Goal: Task Accomplishment & Management: Use online tool/utility

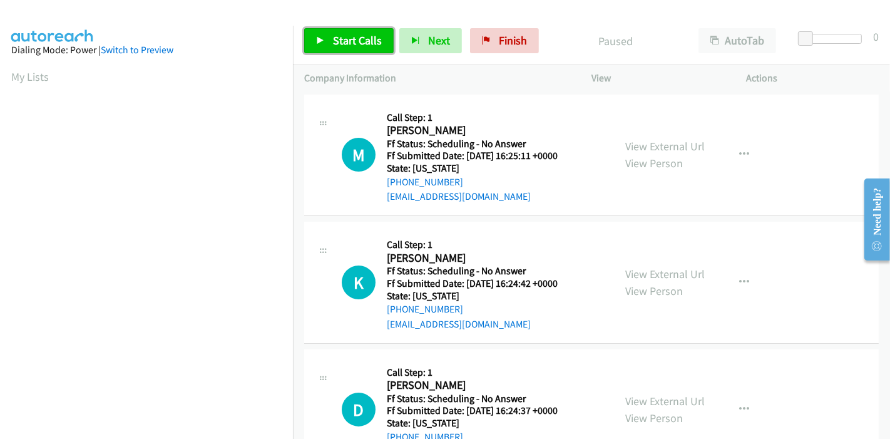
click at [331, 38] on link "Start Calls" at bounding box center [348, 40] width 89 height 25
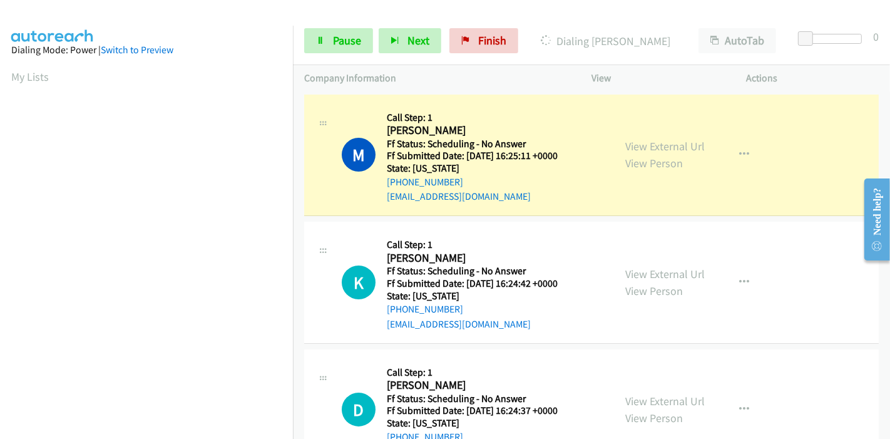
scroll to position [264, 0]
click at [632, 144] on link "View External Url" at bounding box center [664, 146] width 79 height 14
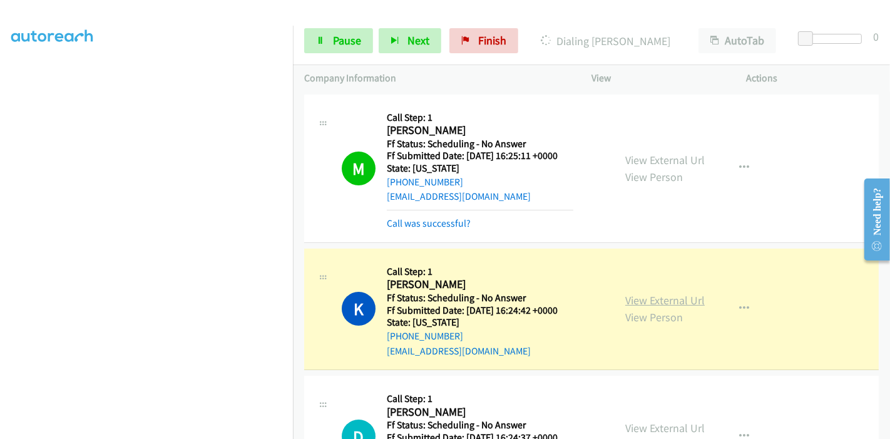
click at [644, 297] on link "View External Url" at bounding box center [664, 300] width 79 height 14
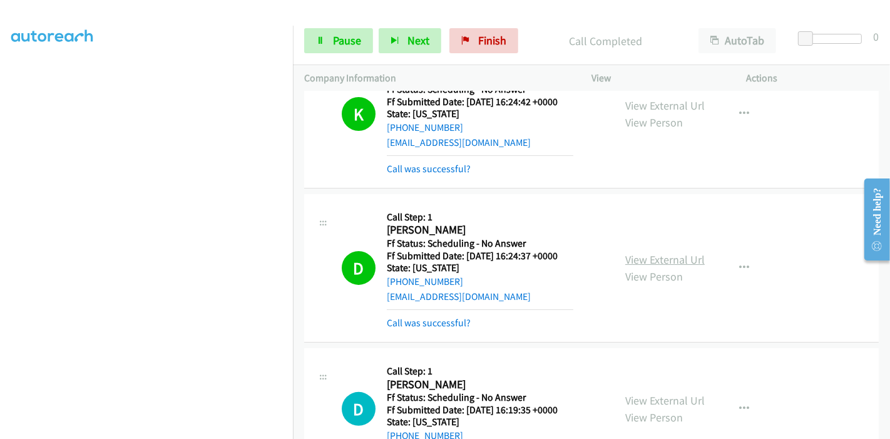
click at [679, 257] on link "View External Url" at bounding box center [664, 259] width 79 height 14
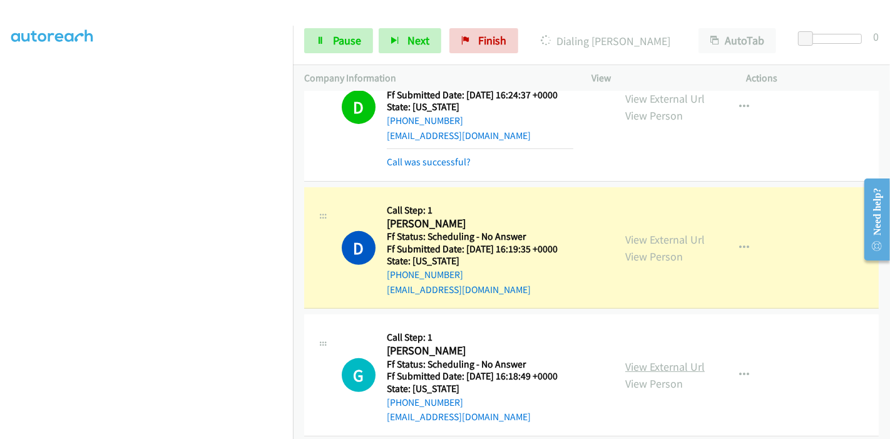
scroll to position [417, 0]
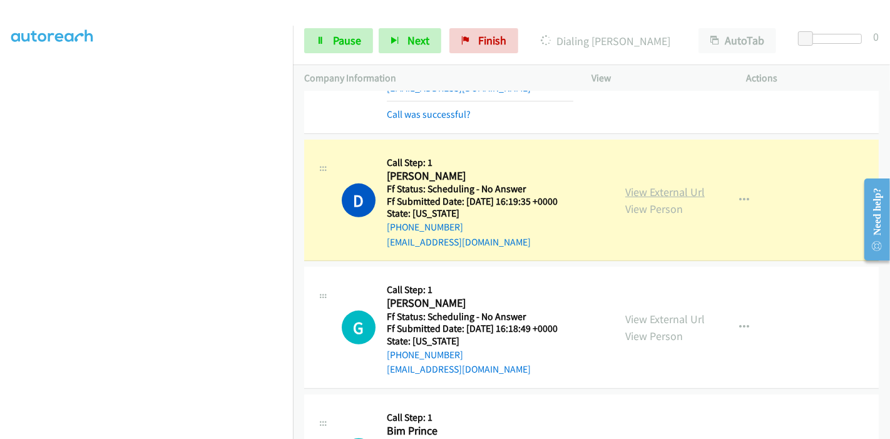
click at [681, 186] on link "View External Url" at bounding box center [664, 192] width 79 height 14
click at [327, 31] on link "Pause" at bounding box center [338, 40] width 69 height 25
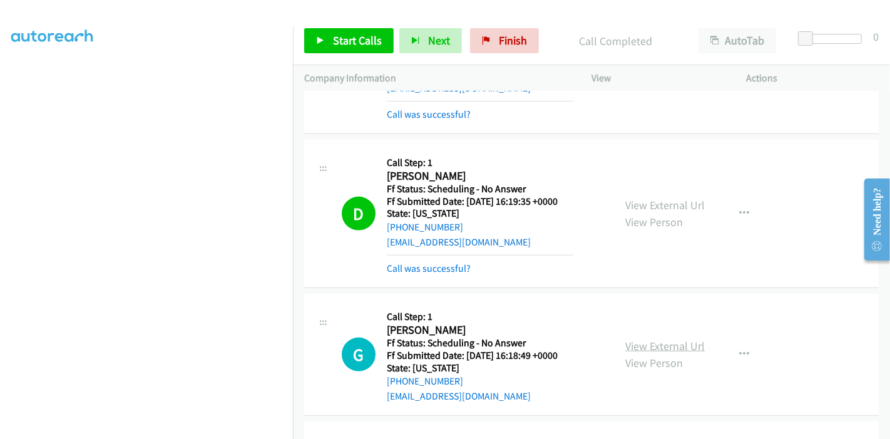
click at [668, 343] on link "View External Url" at bounding box center [664, 345] width 79 height 14
click at [340, 35] on span "Start Calls" at bounding box center [357, 40] width 49 height 14
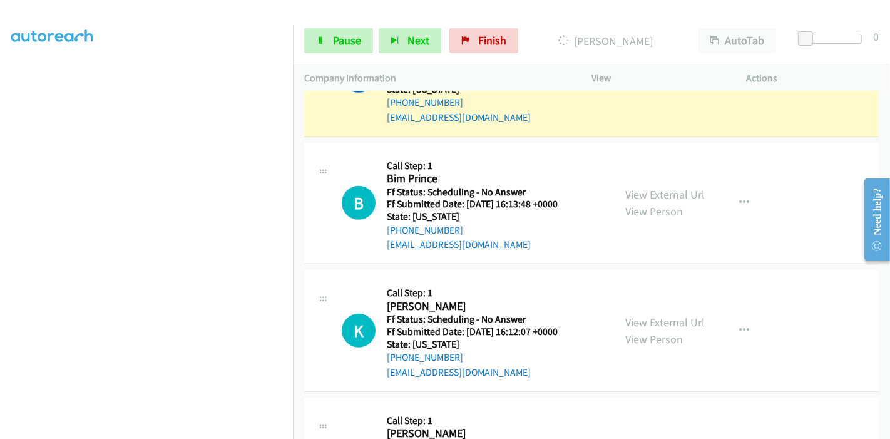
scroll to position [626, 0]
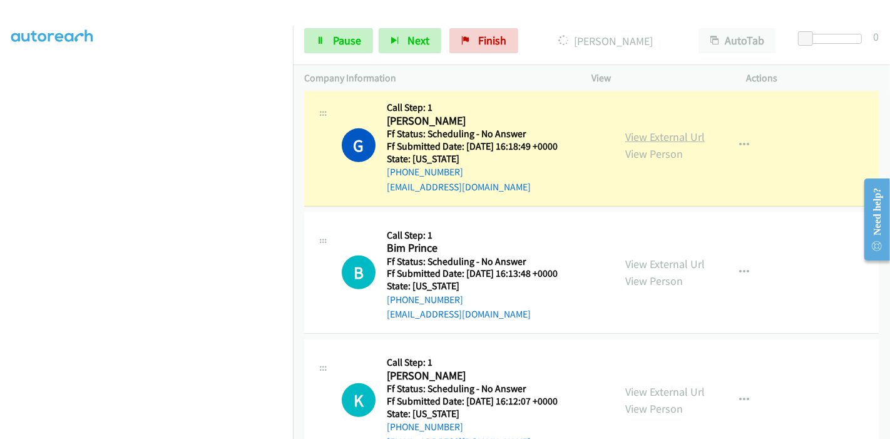
click at [649, 134] on link "View External Url" at bounding box center [664, 136] width 79 height 14
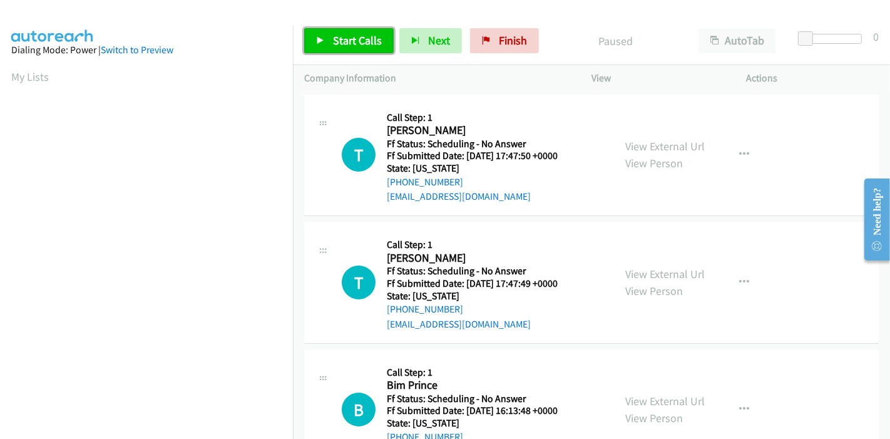
click at [342, 38] on span "Start Calls" at bounding box center [357, 40] width 49 height 14
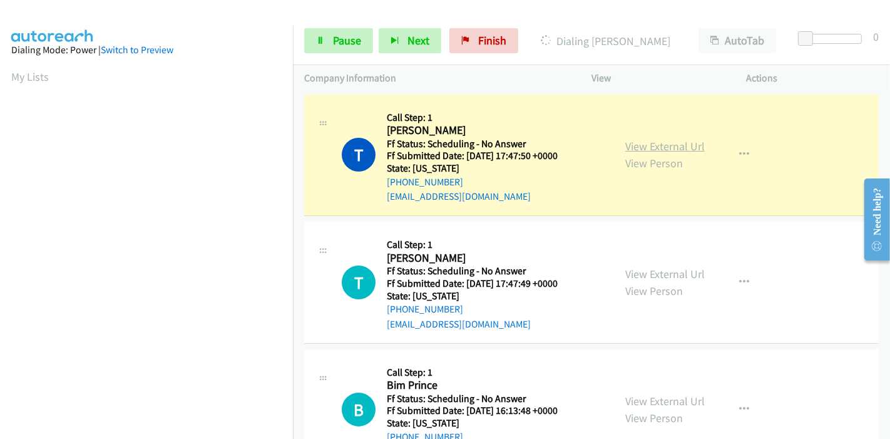
click at [651, 140] on link "View External Url" at bounding box center [664, 146] width 79 height 14
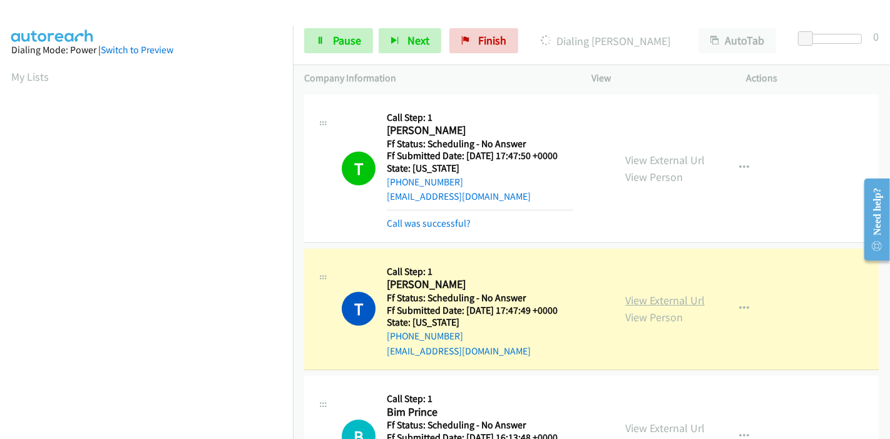
scroll to position [264, 0]
click at [628, 297] on link "View External Url" at bounding box center [664, 300] width 79 height 14
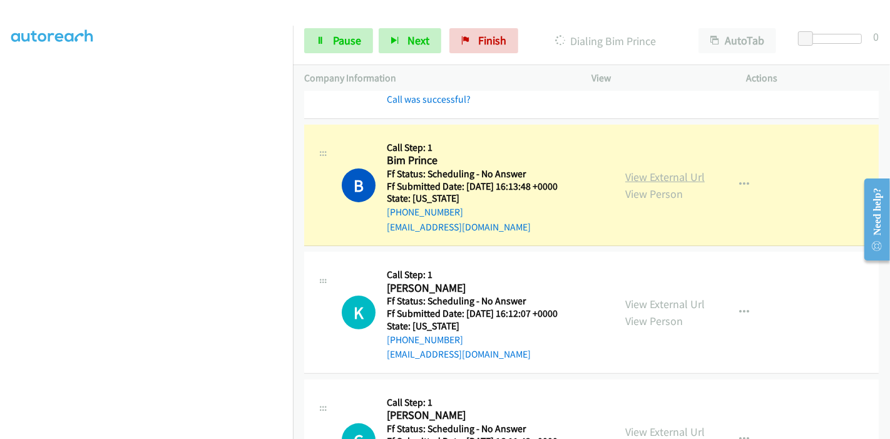
click at [669, 170] on link "View External Url" at bounding box center [664, 177] width 79 height 14
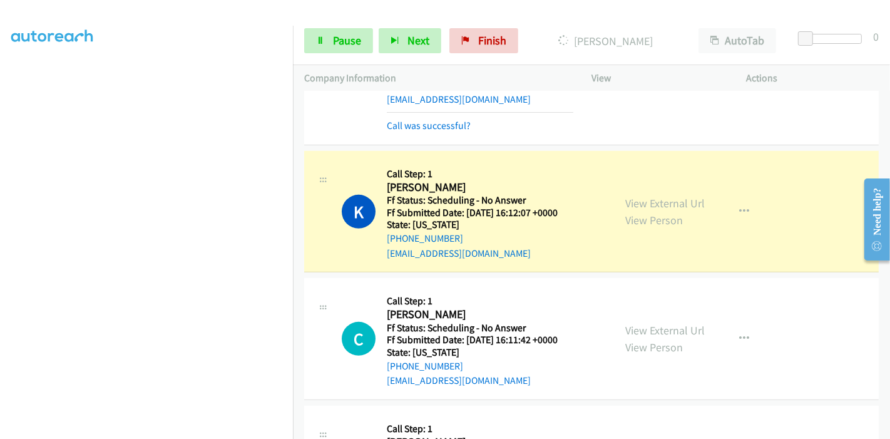
scroll to position [417, 0]
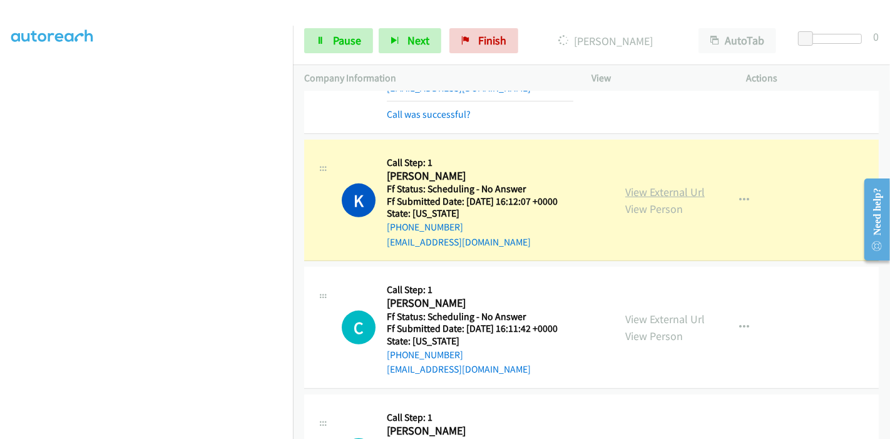
click at [684, 188] on link "View External Url" at bounding box center [664, 192] width 79 height 14
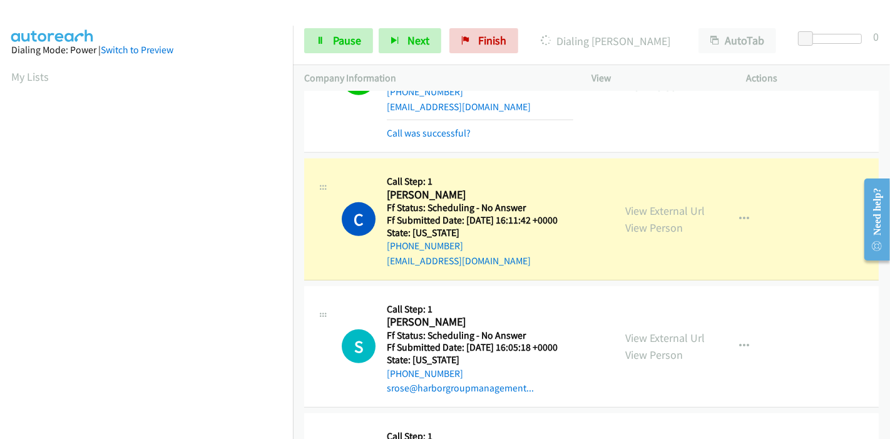
scroll to position [555, 0]
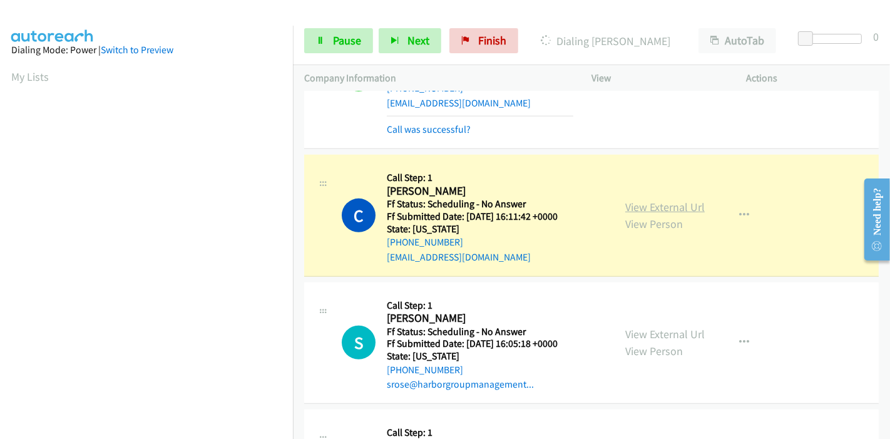
click at [679, 208] on link "View External Url" at bounding box center [664, 207] width 79 height 14
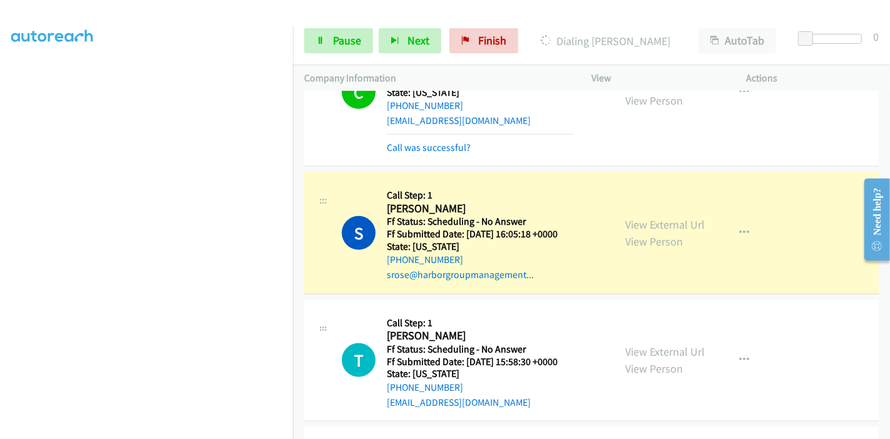
scroll to position [695, 0]
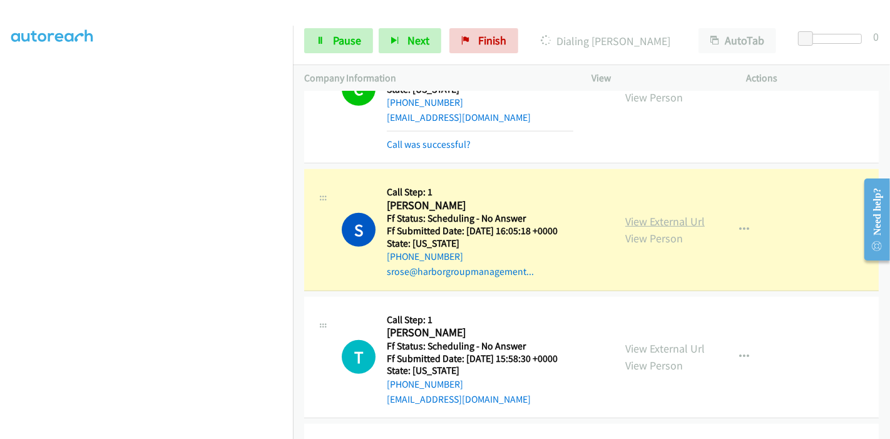
click at [683, 220] on link "View External Url" at bounding box center [664, 221] width 79 height 14
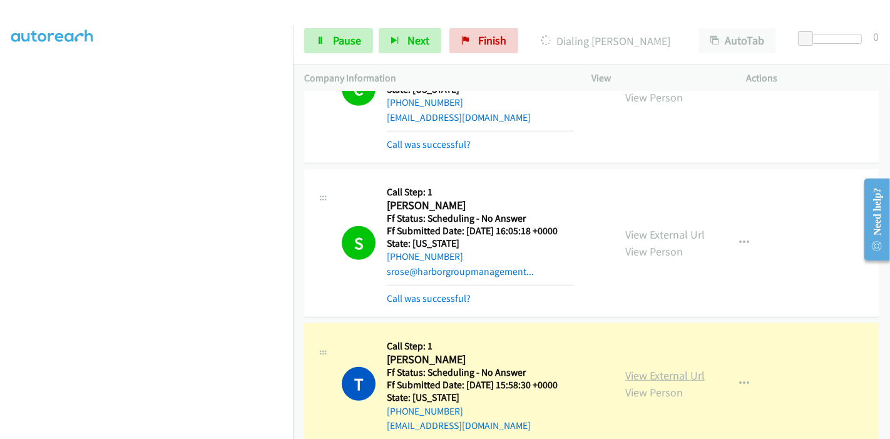
click at [670, 371] on link "View External Url" at bounding box center [664, 375] width 79 height 14
click at [638, 373] on link "View External Url" at bounding box center [664, 375] width 79 height 14
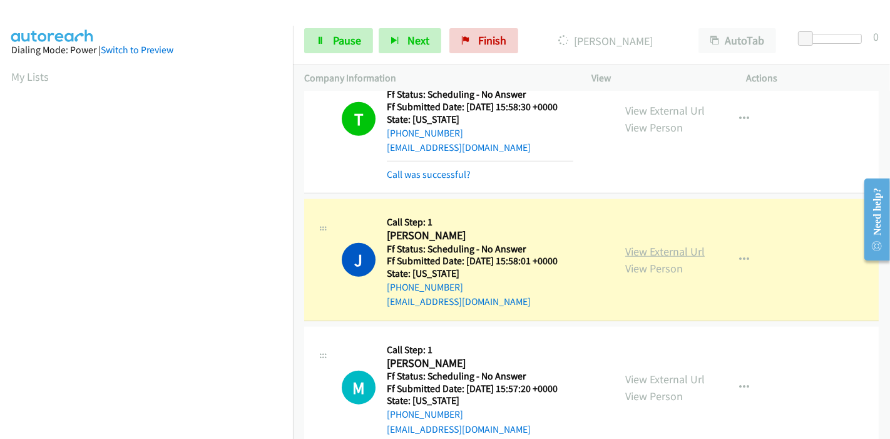
scroll to position [264, 0]
click at [681, 247] on link "View External Url" at bounding box center [664, 251] width 79 height 14
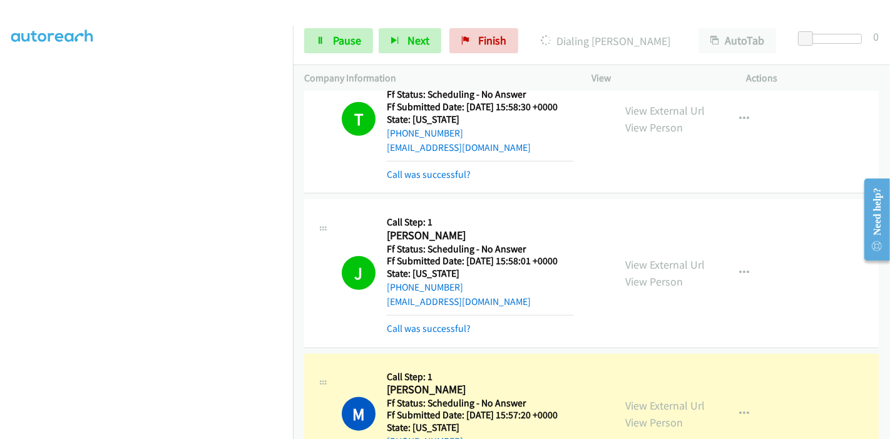
scroll to position [0, 0]
click at [632, 401] on link "View External Url" at bounding box center [664, 405] width 79 height 14
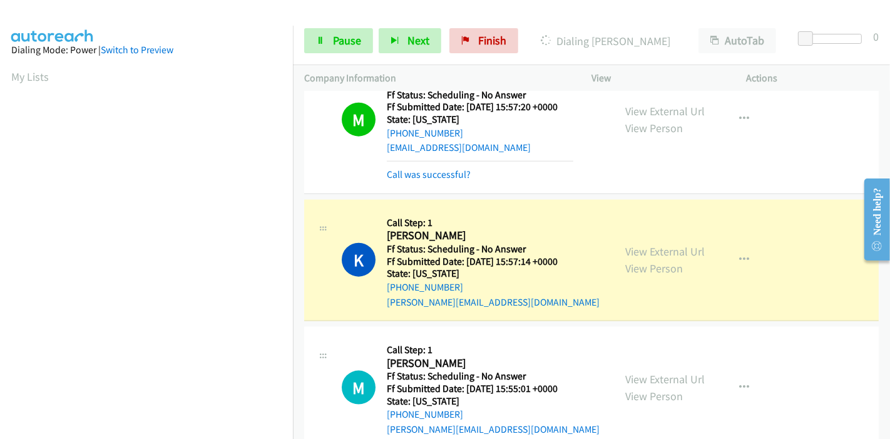
scroll to position [1321, 0]
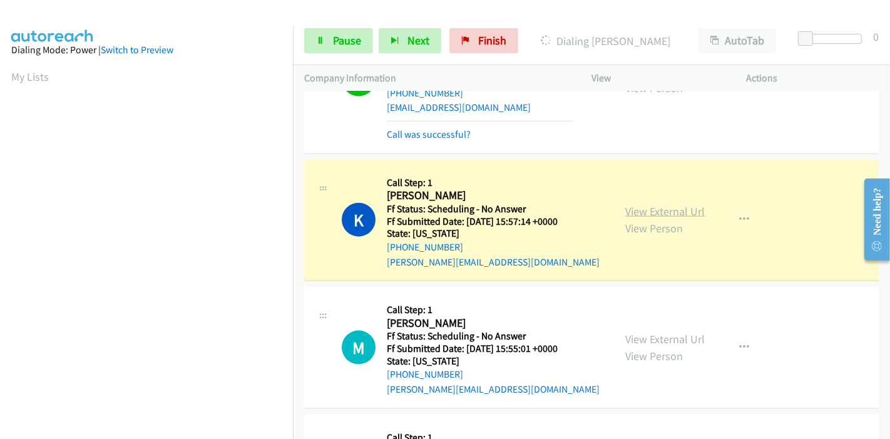
click at [676, 210] on link "View External Url" at bounding box center [664, 211] width 79 height 14
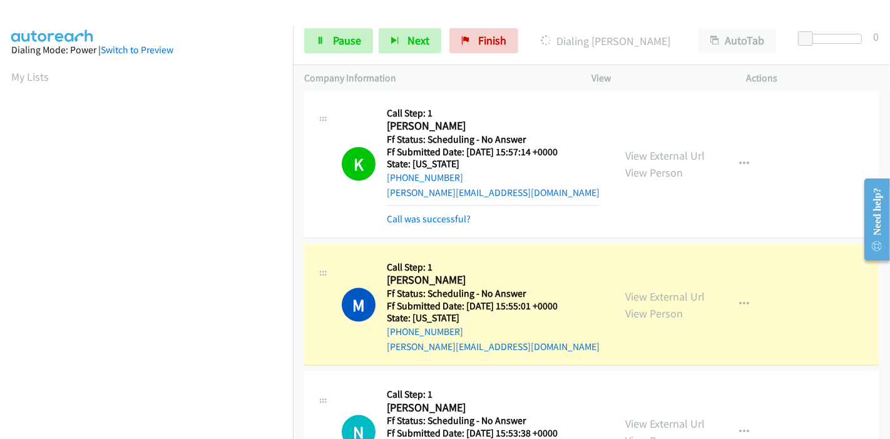
scroll to position [264, 0]
click at [668, 297] on link "View External Url" at bounding box center [664, 296] width 79 height 14
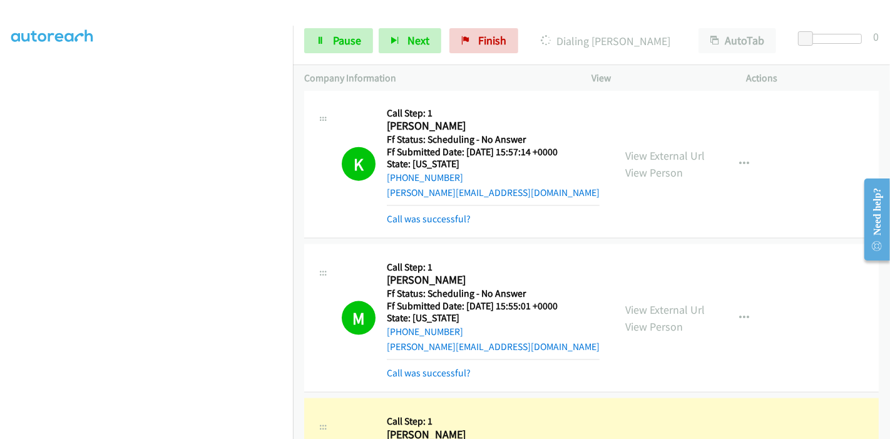
scroll to position [1598, 0]
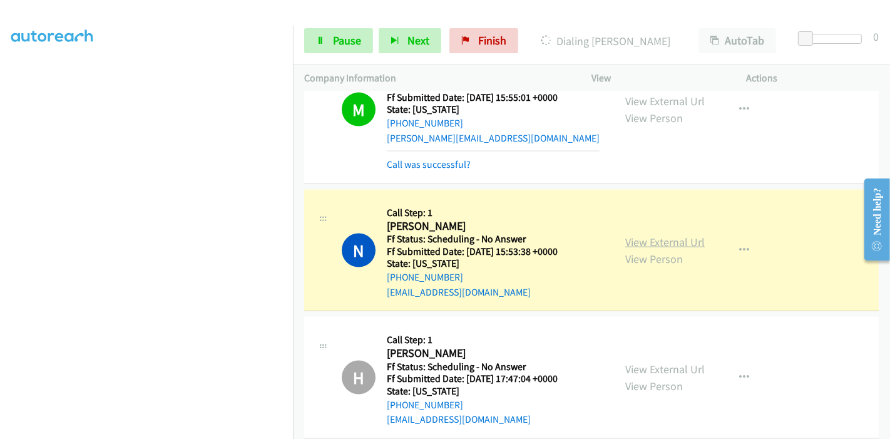
click at [634, 238] on link "View External Url" at bounding box center [664, 242] width 79 height 14
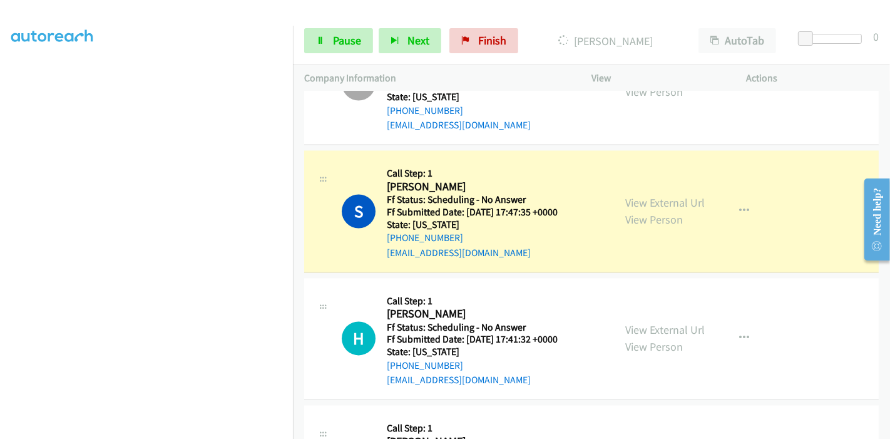
scroll to position [2085, 0]
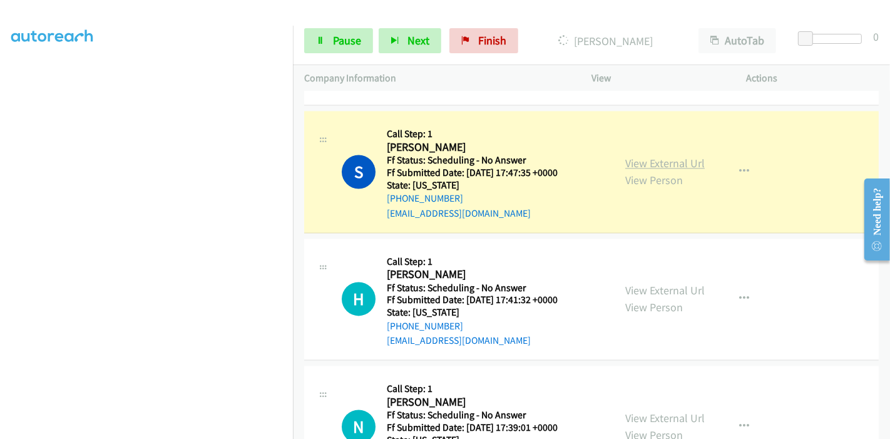
click at [682, 161] on link "View External Url" at bounding box center [664, 163] width 79 height 14
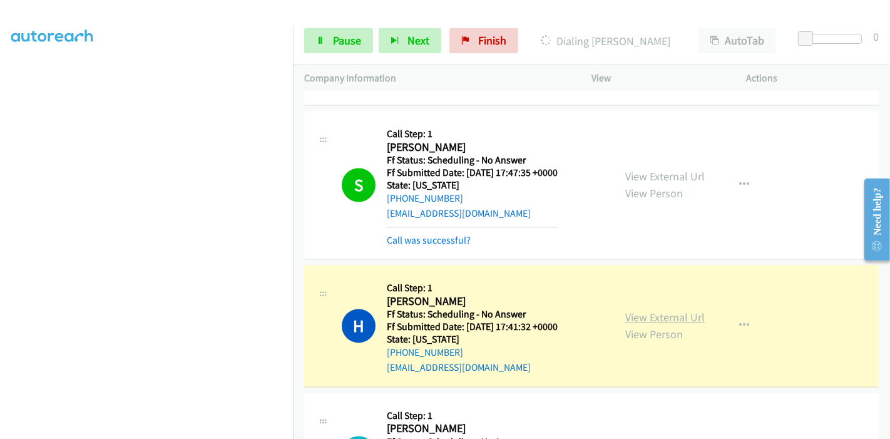
click at [664, 310] on link "View External Url" at bounding box center [664, 317] width 79 height 14
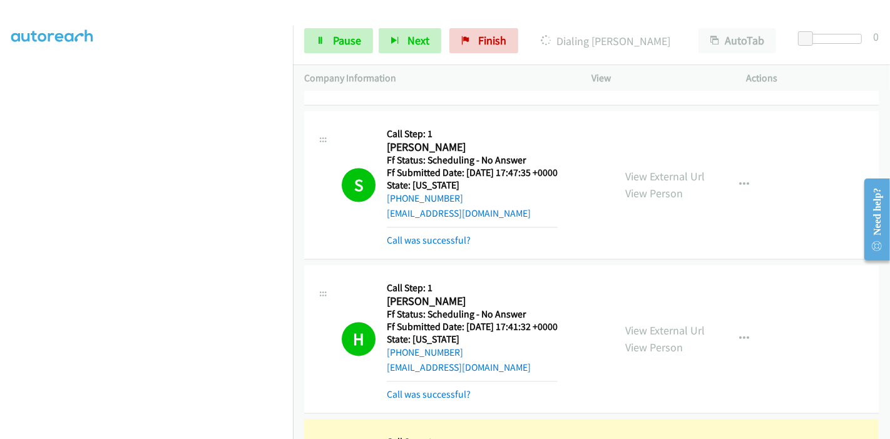
scroll to position [2363, 0]
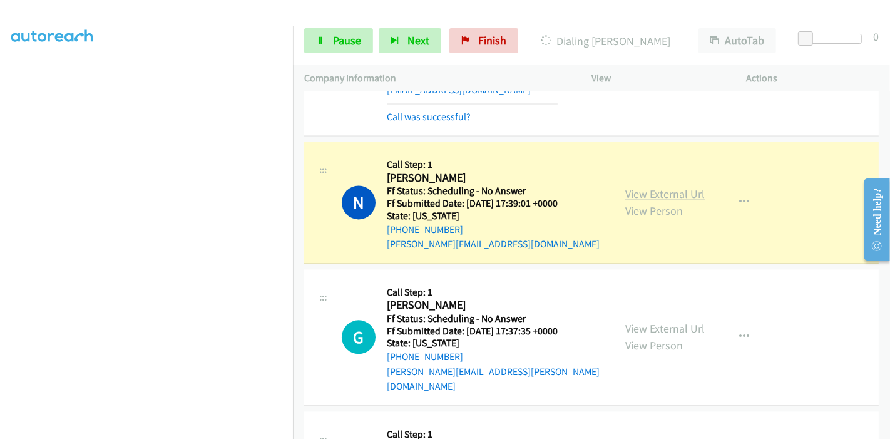
click at [682, 188] on link "View External Url" at bounding box center [664, 193] width 79 height 14
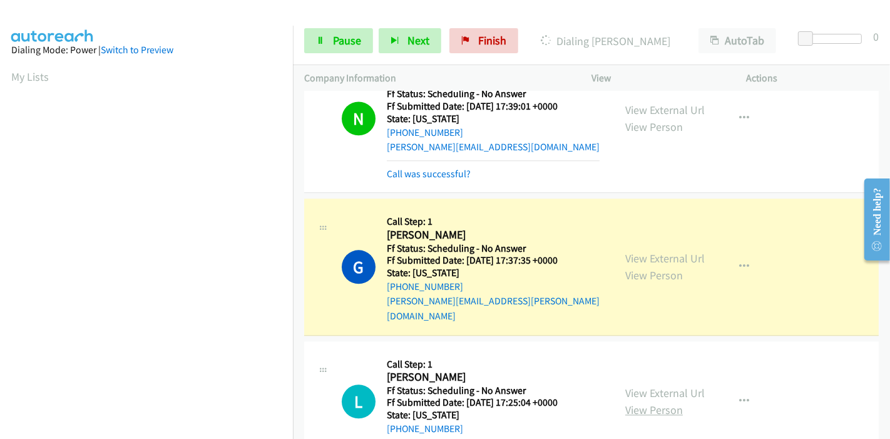
scroll to position [2502, 0]
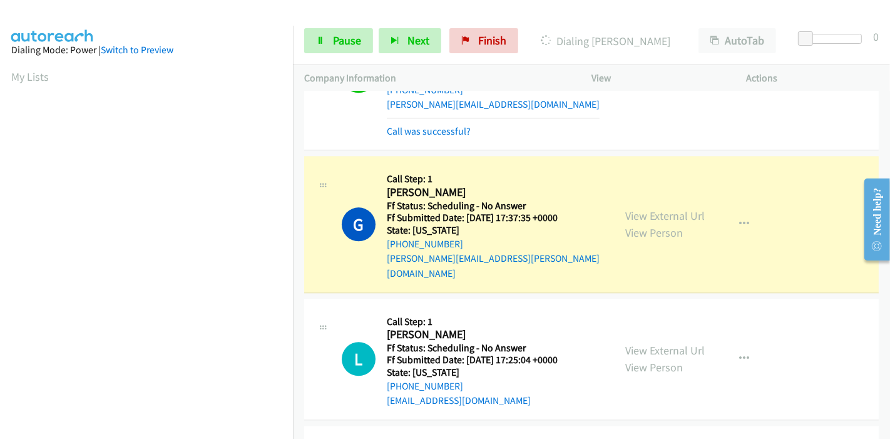
click at [687, 209] on div "View External Url View Person" at bounding box center [664, 224] width 79 height 34
click at [677, 208] on link "View External Url" at bounding box center [664, 215] width 79 height 14
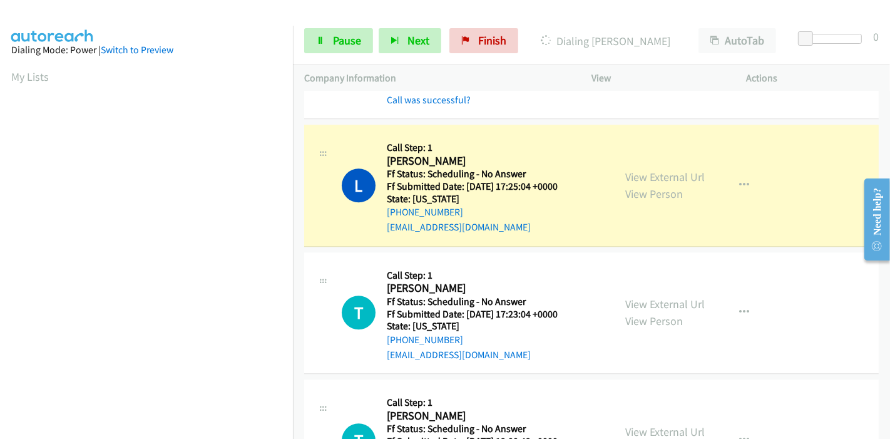
scroll to position [2711, 0]
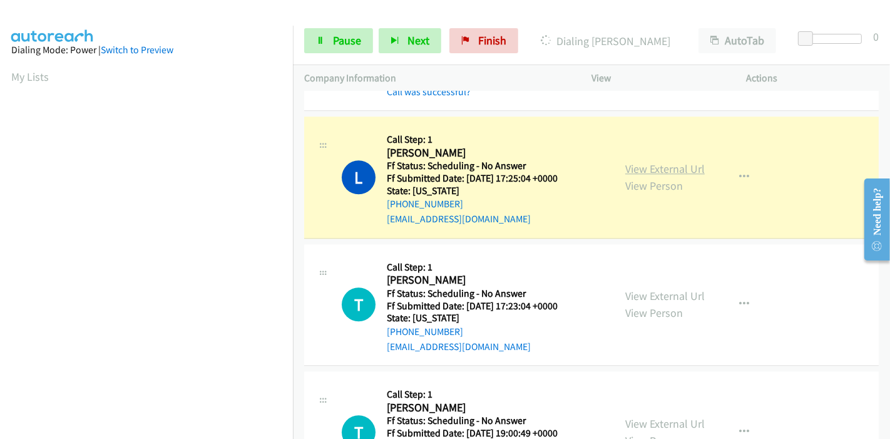
click at [682, 161] on link "View External Url" at bounding box center [664, 168] width 79 height 14
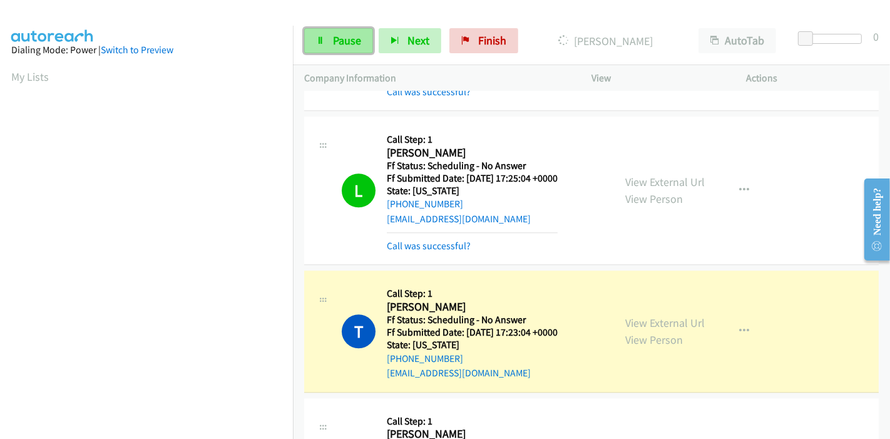
scroll to position [264, 0]
click at [331, 45] on link "Pause" at bounding box center [338, 40] width 69 height 25
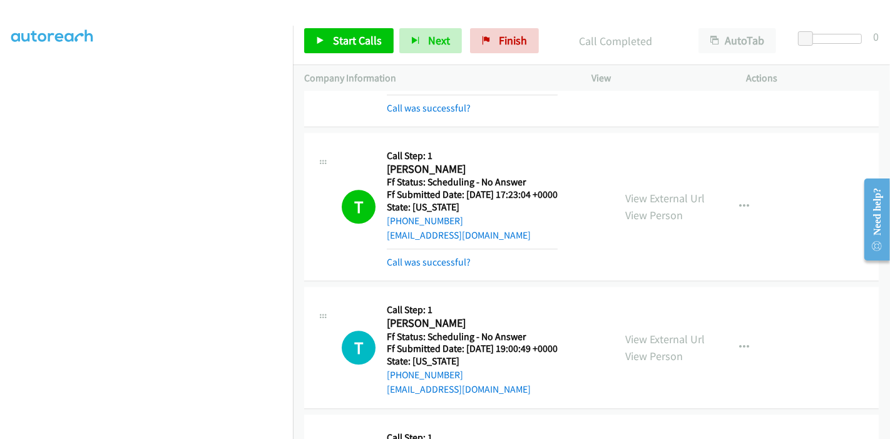
scroll to position [2849, 0]
click at [677, 190] on link "View External Url" at bounding box center [664, 197] width 79 height 14
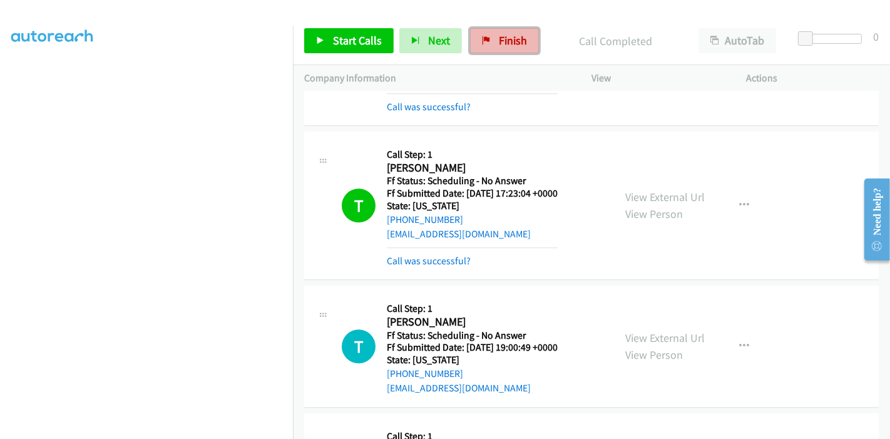
click at [500, 45] on span "Finish" at bounding box center [513, 40] width 28 height 14
